Goal: Find specific page/section: Find specific page/section

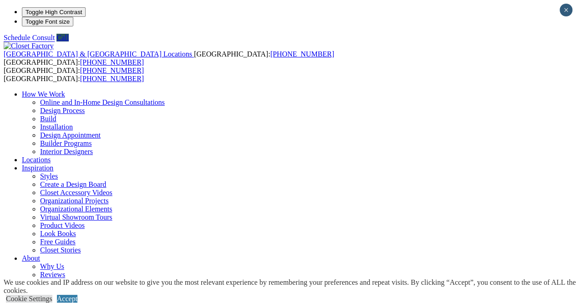
type input "*****"
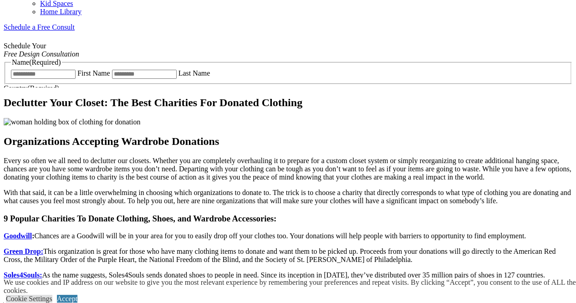
scroll to position [684, 0]
